Goal: Task Accomplishment & Management: Complete application form

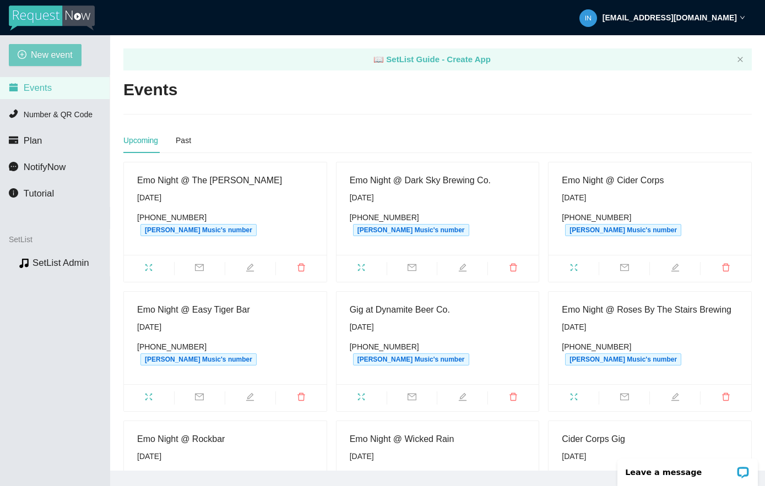
click at [41, 59] on span "New event" at bounding box center [52, 55] width 42 height 14
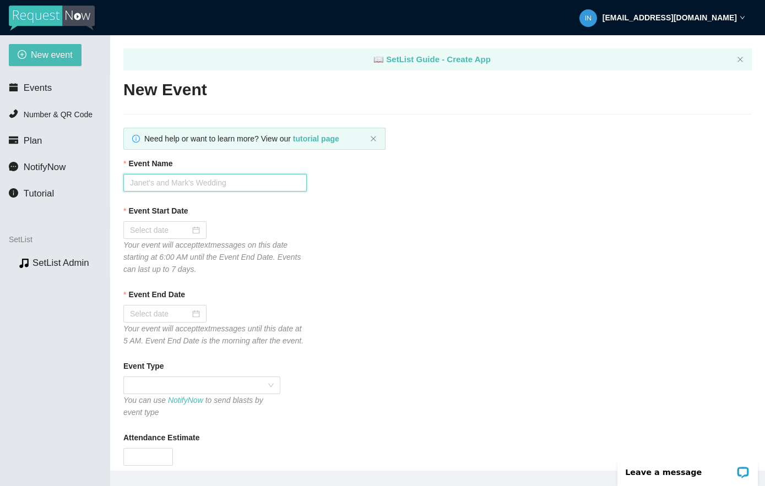
click at [200, 179] on input "Event Name" at bounding box center [214, 183] width 183 height 18
type input "Response"
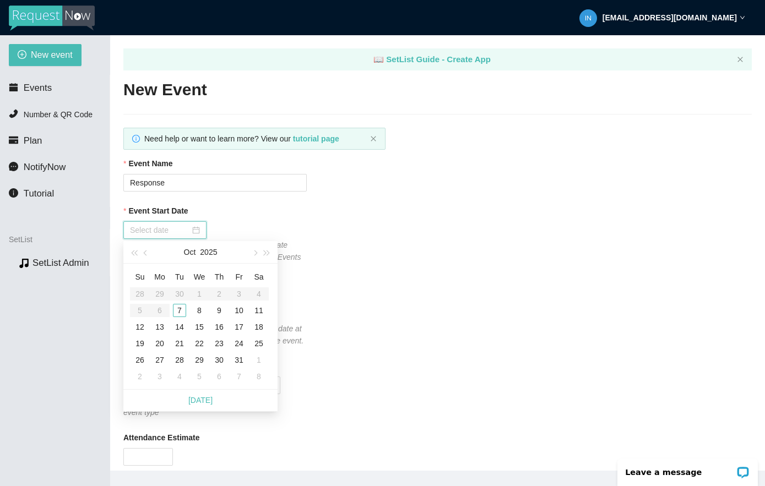
click at [154, 228] on input "Event Start Date" at bounding box center [160, 230] width 60 height 12
type input "[DATE]"
drag, startPoint x: 183, startPoint y: 308, endPoint x: 193, endPoint y: 309, distance: 9.9
click at [183, 308] on div "7" at bounding box center [179, 310] width 13 height 13
type input "[DATE]"
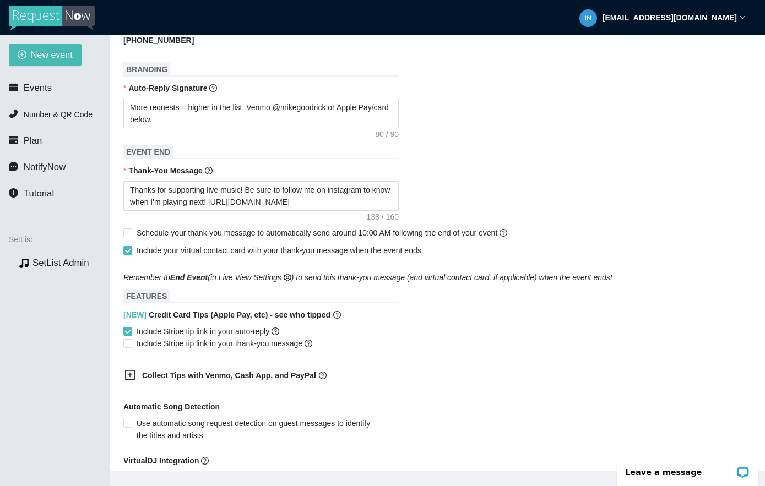
scroll to position [468, 0]
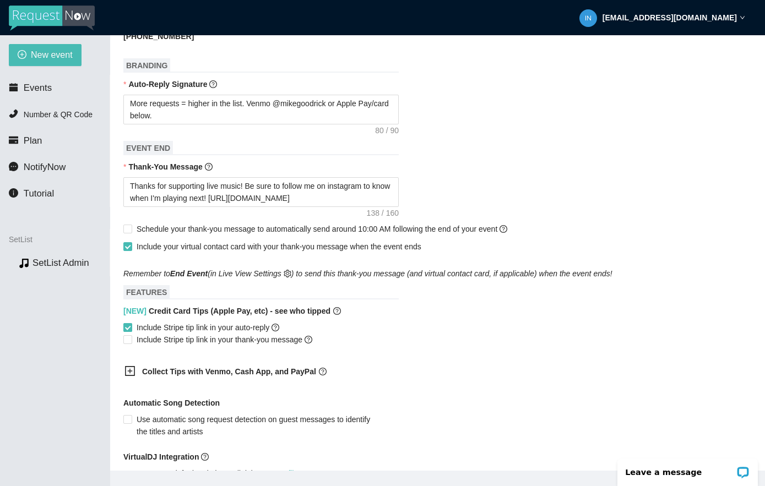
click at [164, 334] on span "Include Stripe tip link in your auto-reply" at bounding box center [207, 328] width 151 height 12
click at [131, 331] on input "Include Stripe tip link in your auto-reply" at bounding box center [127, 327] width 8 height 8
checkbox input "false"
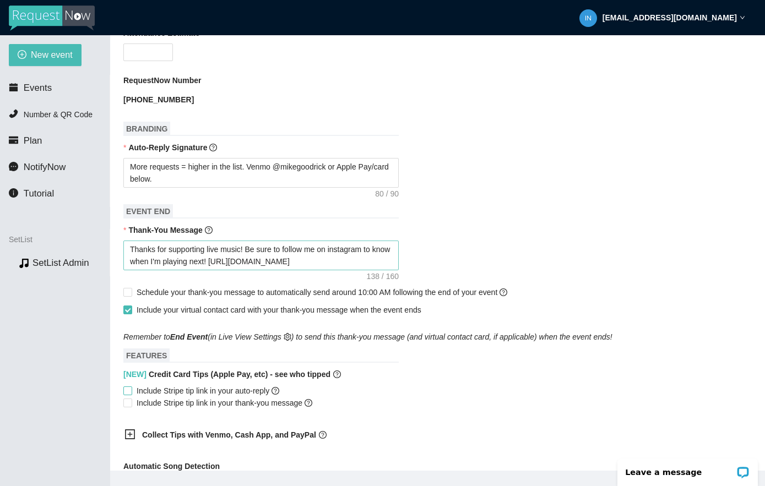
scroll to position [404, 0]
drag, startPoint x: 199, startPoint y: 190, endPoint x: 92, endPoint y: 152, distance: 113.2
click at [92, 152] on section "New event Events Number & QR Code Plan NotifyNow Tutorial SetList Preview SetLi…" at bounding box center [382, 278] width 765 height 486
type textarea "T"
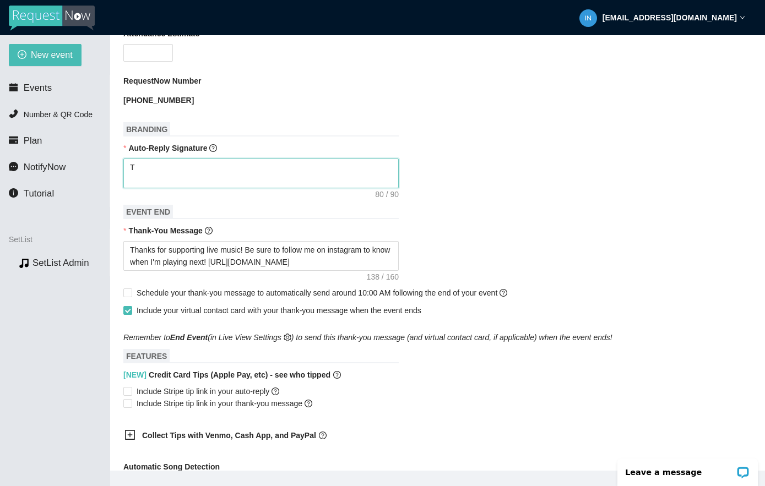
type textarea "Th"
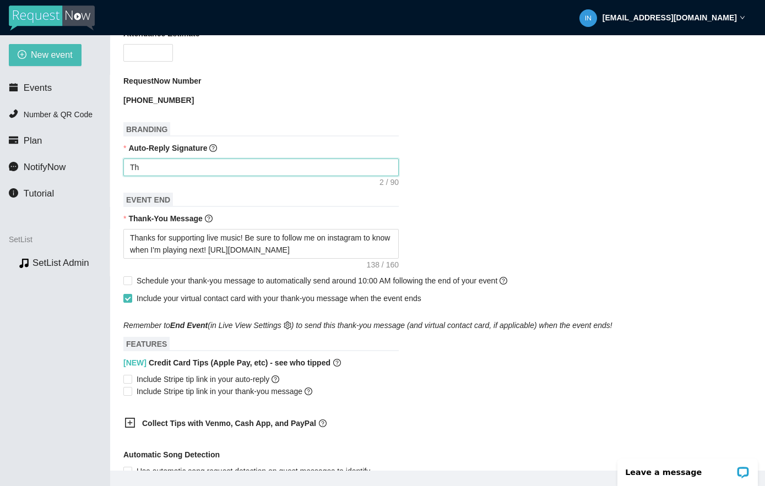
type textarea "Thc"
type textarea "Th"
type textarea "Thx"
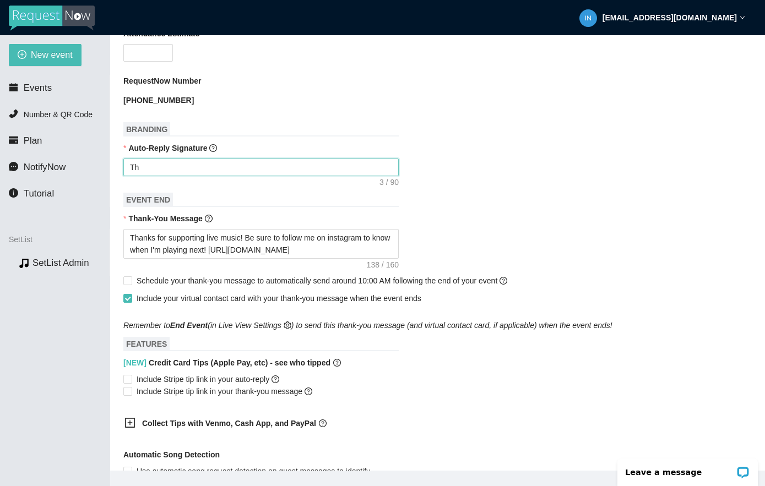
type textarea "Thx"
type textarea "Thx,"
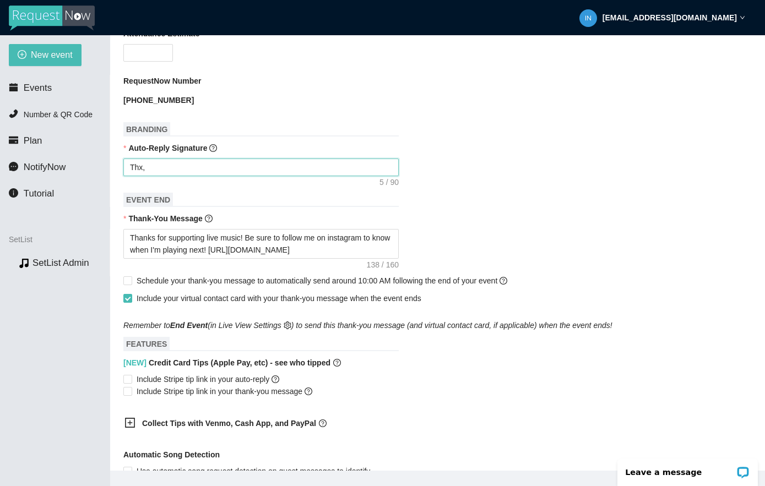
type textarea "Thx, I"
type textarea "Thx, I'"
type textarea "Thx, I'l"
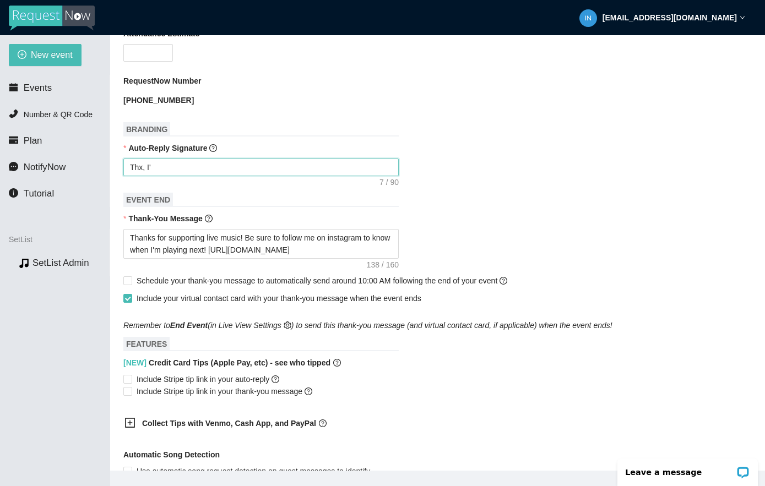
type textarea "Thx, I'l"
type textarea "Thx, I'll"
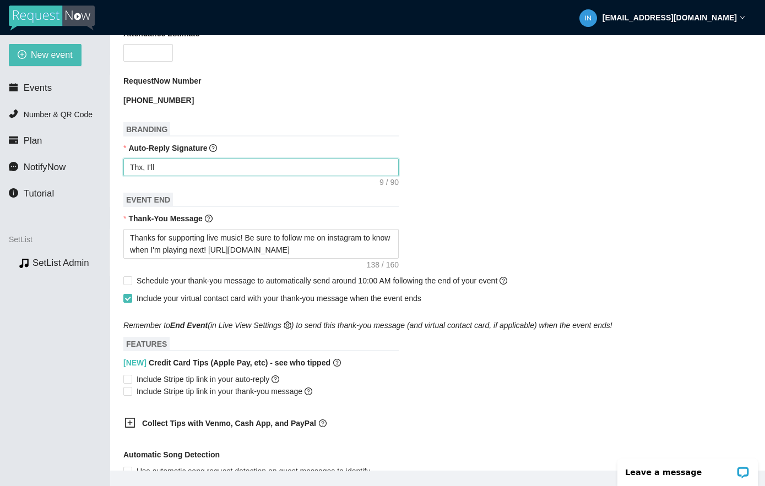
type textarea "Thx, I'll g"
type textarea "Thx, I'll ge"
type textarea "Thx, I'll get"
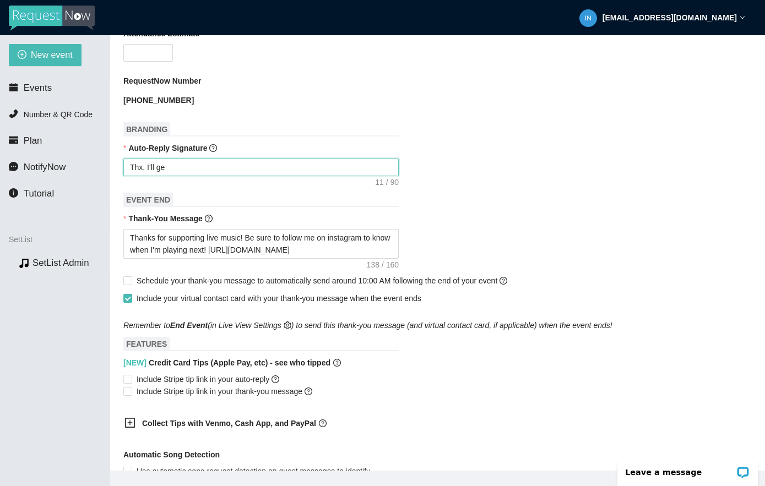
type textarea "Thx, I'll get"
type textarea "Thx, I'll get b"
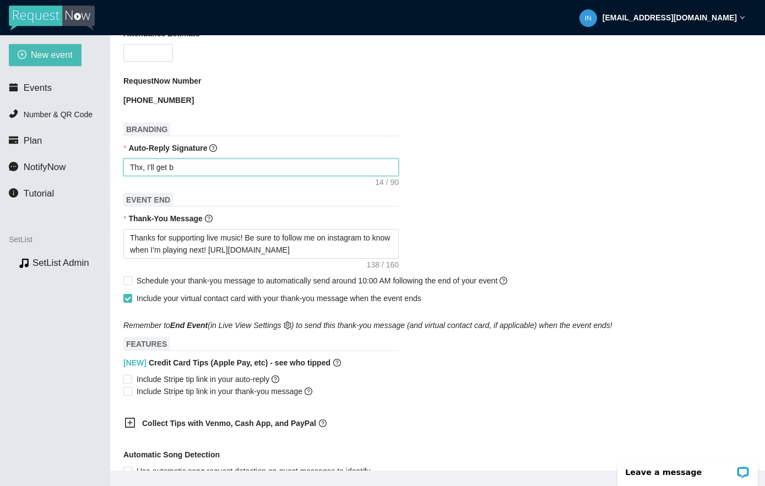
type textarea "Thx, I'll get ba"
type textarea "Thx, I'll get bac"
type textarea "Thx, I'll get back"
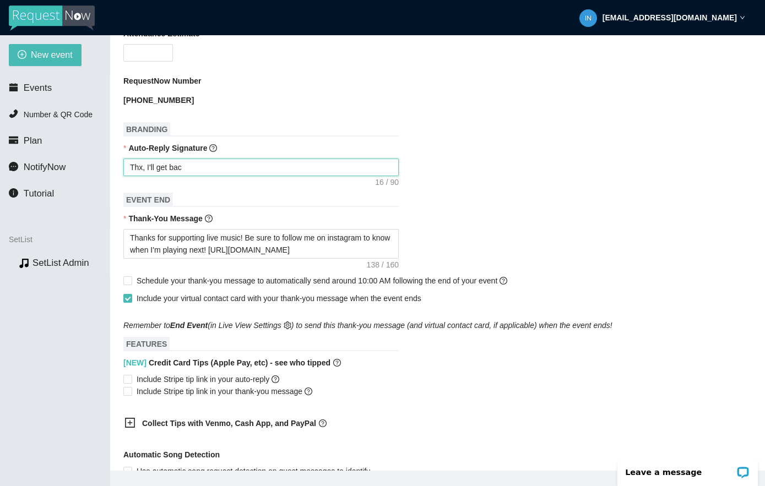
type textarea "Thx, I'll get back"
type textarea "Thx, I'll get back t"
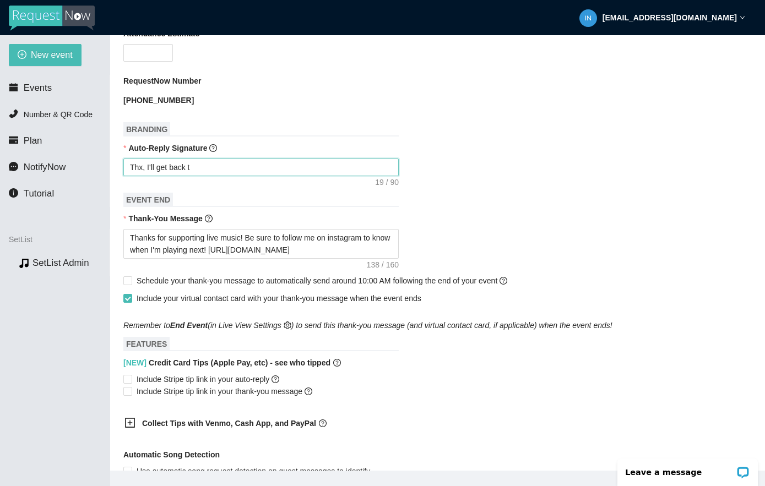
type textarea "Thx, I'll get back to"
type textarea "Thx, I'll get back to y"
type textarea "Thx, I'll get back to yo"
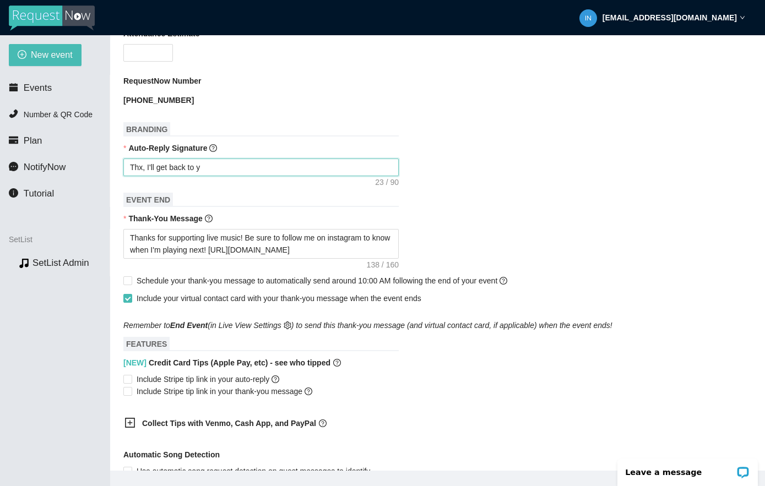
type textarea "Thx, I'll get back to yo"
type textarea "Thx, I'll get back to you"
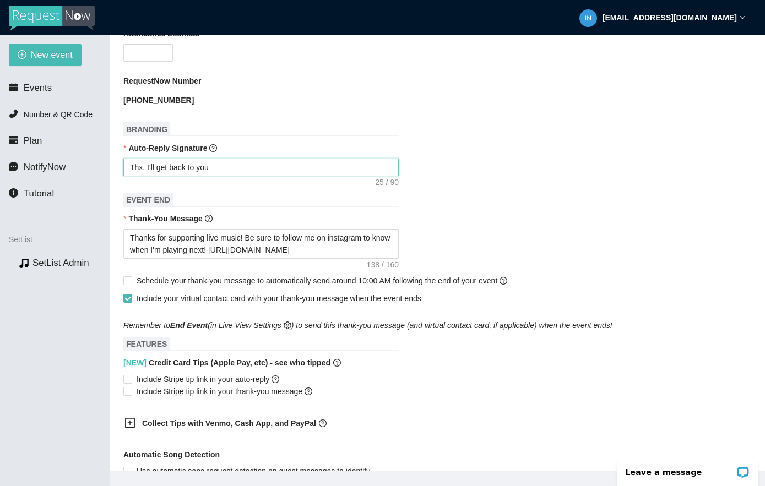
type textarea "Thx, I'll get back to you s"
type textarea "Thx, I'll get back to you sh"
type textarea "Thx, I'll get back to you sho"
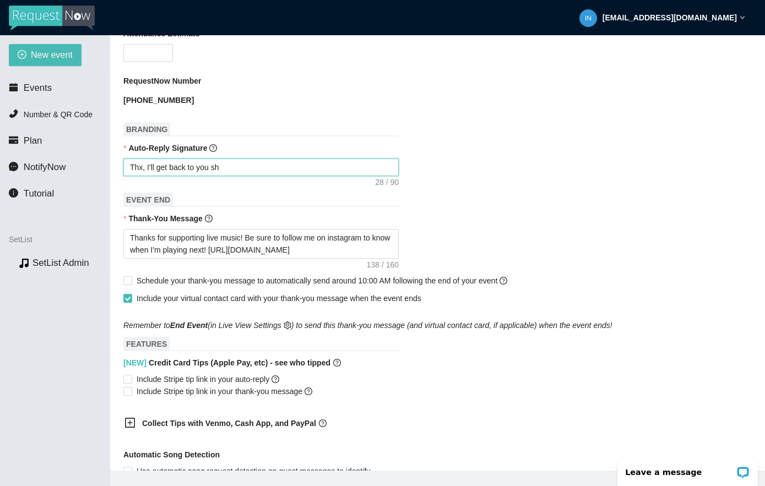
type textarea "Thx, I'll get back to you sho"
type textarea "Thx, I'll get back to you shor"
type textarea "Thx, I'll get back to you short"
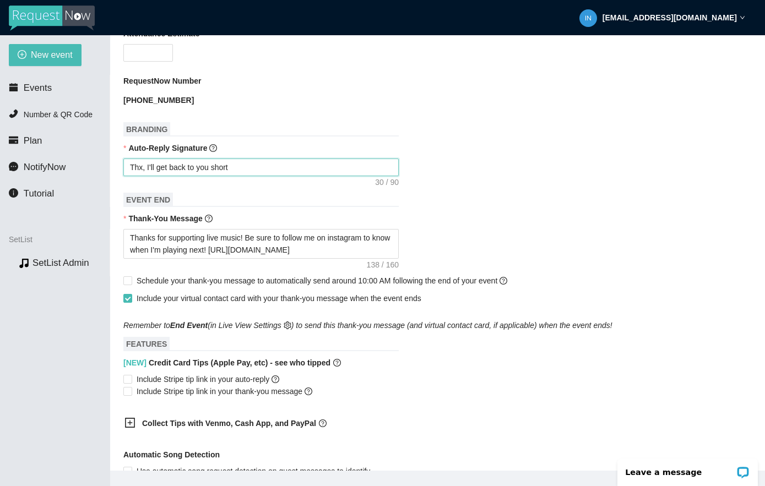
type textarea "Thx, I'll get back to you shortl"
type textarea "Thx, I'll get back to you shortly"
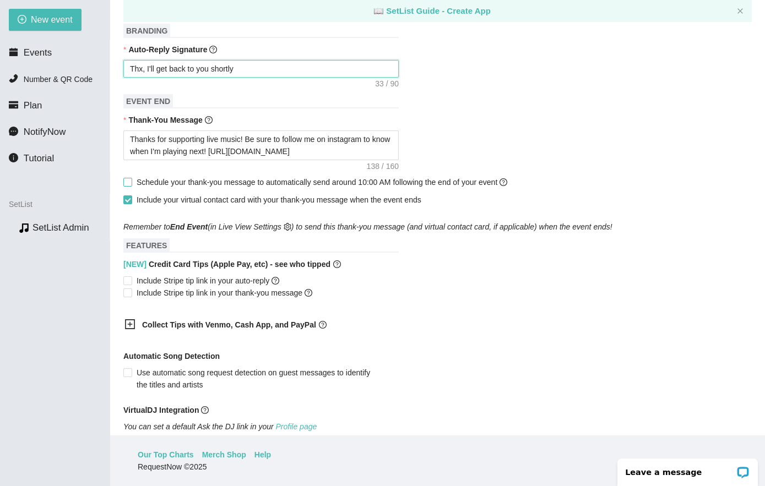
scroll to position [459, 0]
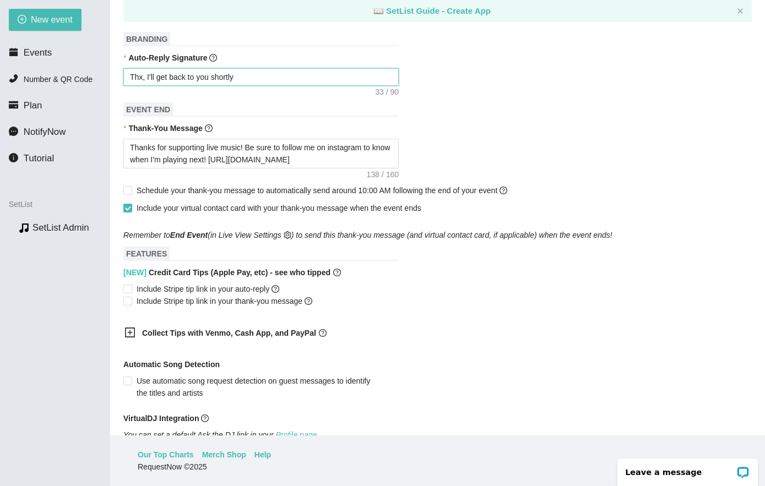
type textarea "Thx, I'll get back to you shortly"
click at [211, 213] on span "Include your virtual contact card with your thank-you message when the event en…" at bounding box center [279, 208] width 285 height 9
click at [131, 211] on input "Include your virtual contact card with your thank-you message when the event en…" at bounding box center [127, 208] width 8 height 8
checkbox input "false"
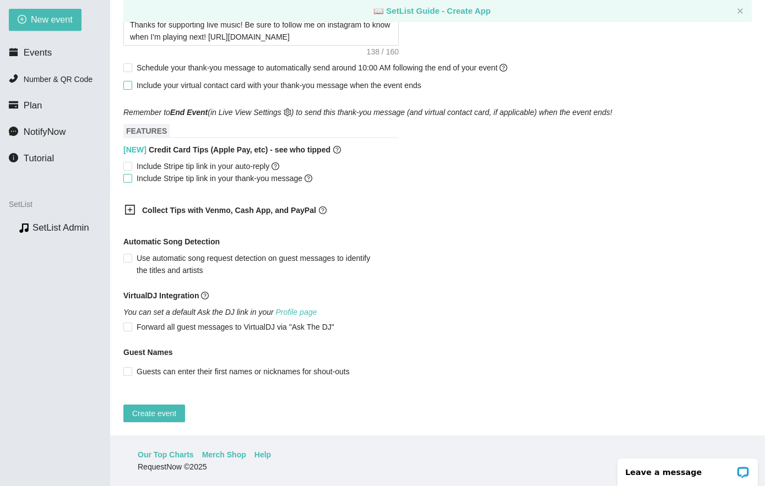
scroll to position [603, 0]
click at [160, 407] on span "Create event" at bounding box center [154, 413] width 44 height 12
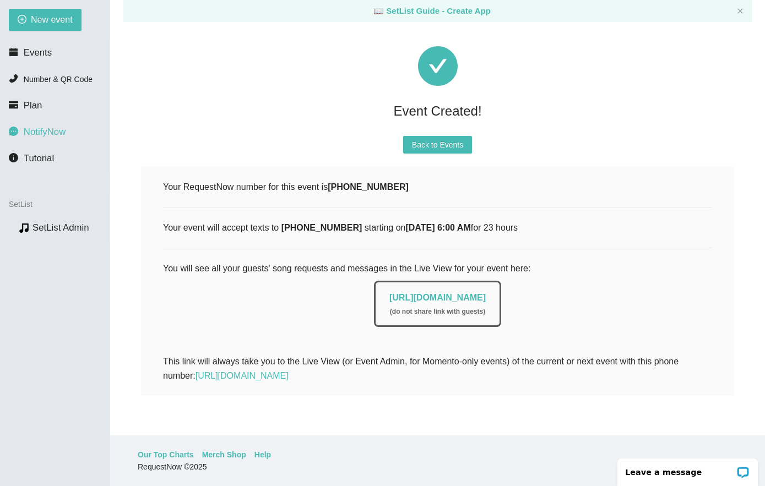
click at [49, 134] on span "NotifyNow" at bounding box center [45, 132] width 42 height 10
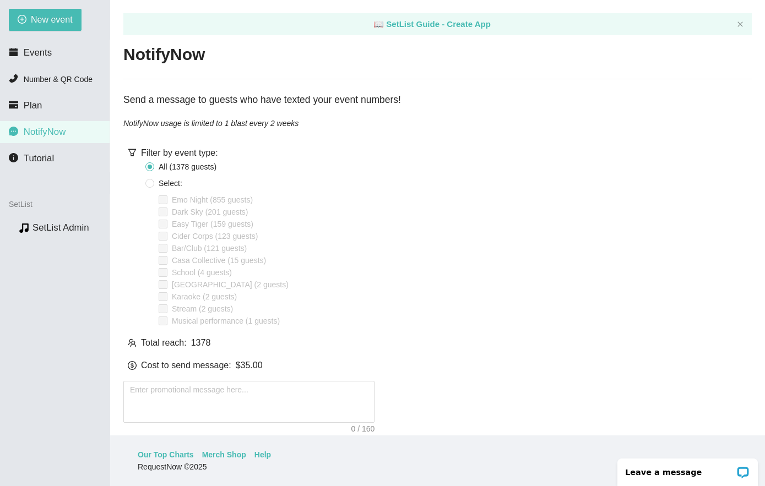
click at [162, 180] on span "Select:" at bounding box center [170, 183] width 32 height 12
click at [154, 180] on input "Select:" at bounding box center [149, 183] width 9 height 9
radio input "true"
radio input "false"
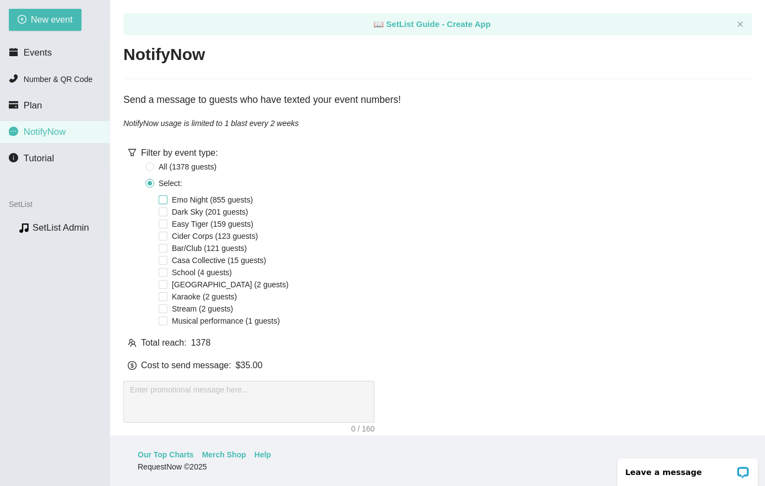
click at [182, 194] on span "Emo Night (855 guests)" at bounding box center [212, 200] width 90 height 12
click at [167, 195] on input "Emo Night (855 guests)" at bounding box center [163, 199] width 9 height 9
checkbox input "true"
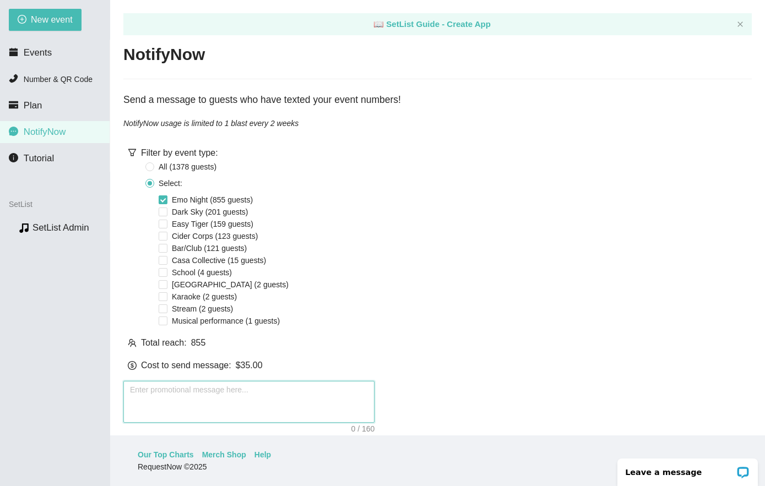
drag, startPoint x: 221, startPoint y: 397, endPoint x: 233, endPoint y: 397, distance: 12.7
click at [221, 397] on textarea at bounding box center [248, 402] width 251 height 42
paste textarea "Emo Night [DATE][DATE] @ The [PERSON_NAME], 7–10pm. [GEOGRAPHIC_DATA]. Acoustic…"
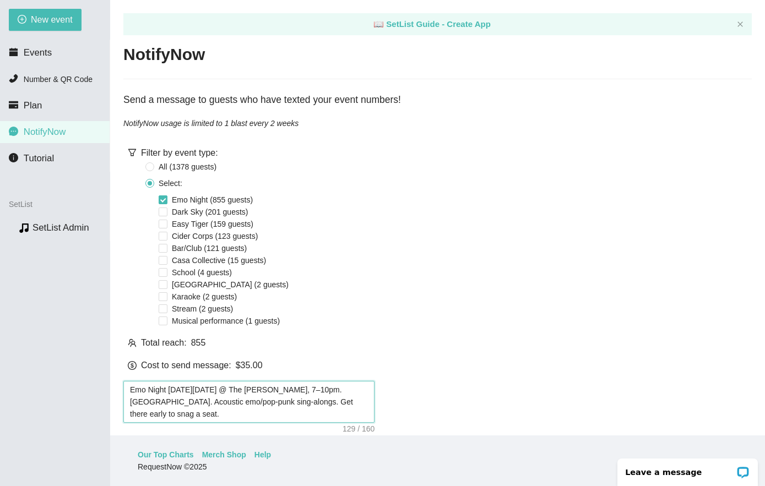
scroll to position [61, 0]
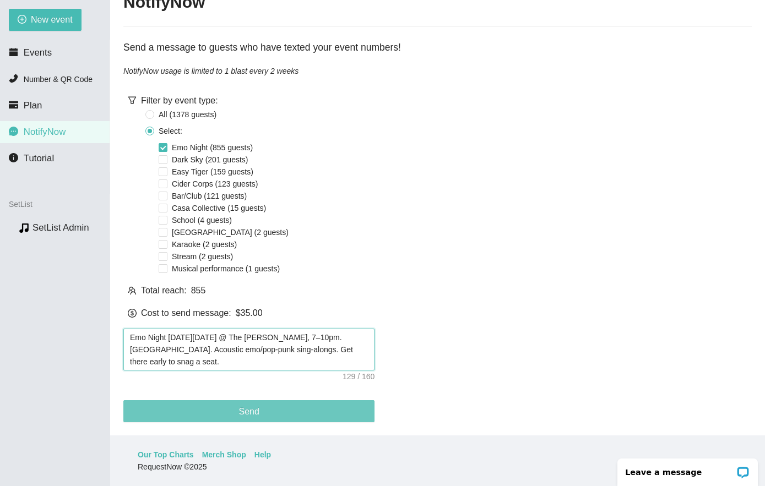
type textarea "Emo Night [DATE][DATE] @ The [PERSON_NAME], 7–10pm. [GEOGRAPHIC_DATA]. Acoustic…"
click at [298, 400] on button "Send" at bounding box center [248, 411] width 251 height 22
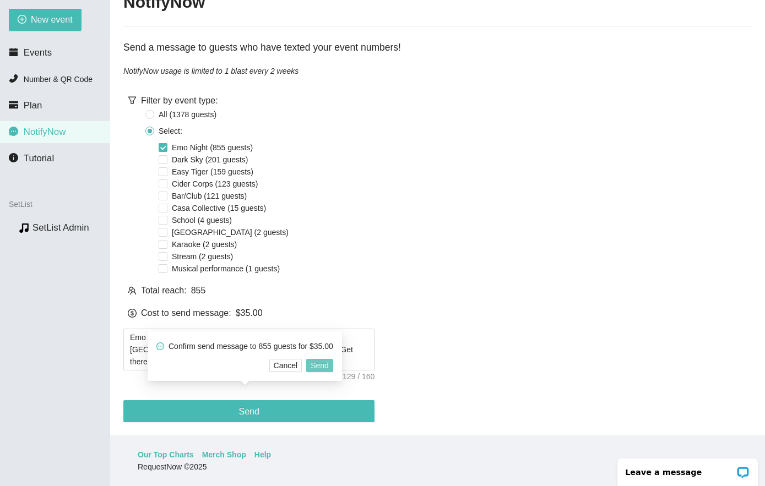
click at [329, 363] on span "Send" at bounding box center [320, 365] width 18 height 12
